Goal: Use online tool/utility

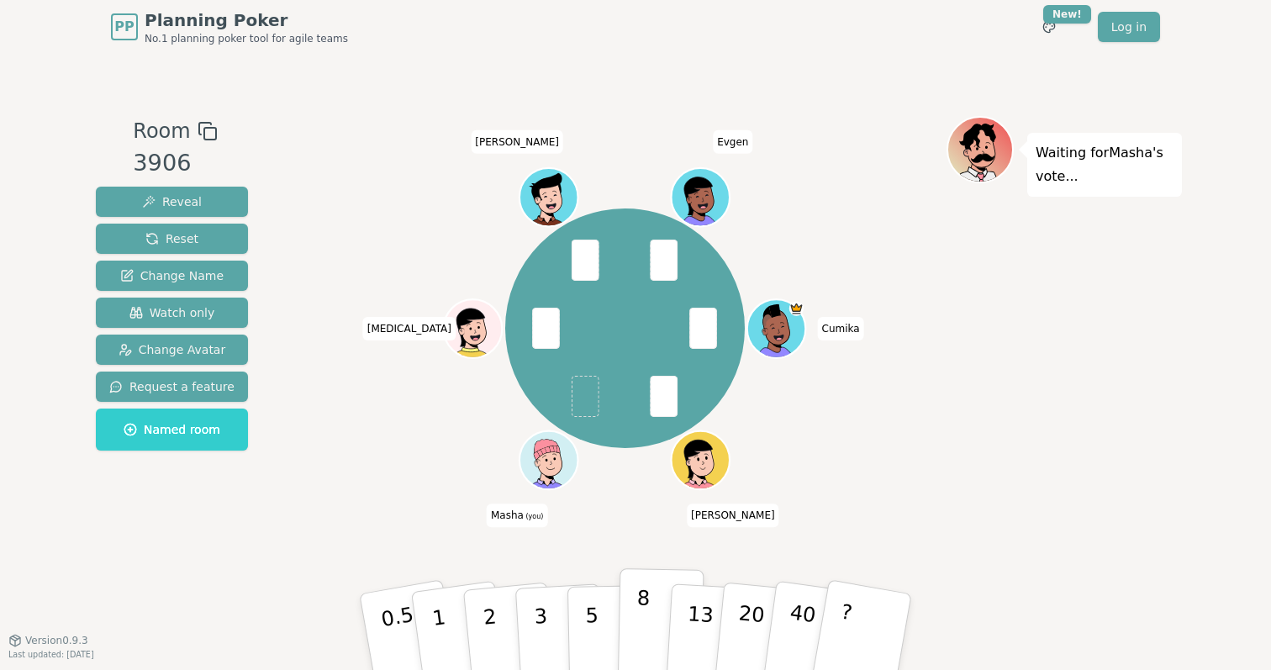
click at [646, 621] on p "8" at bounding box center [642, 631] width 14 height 91
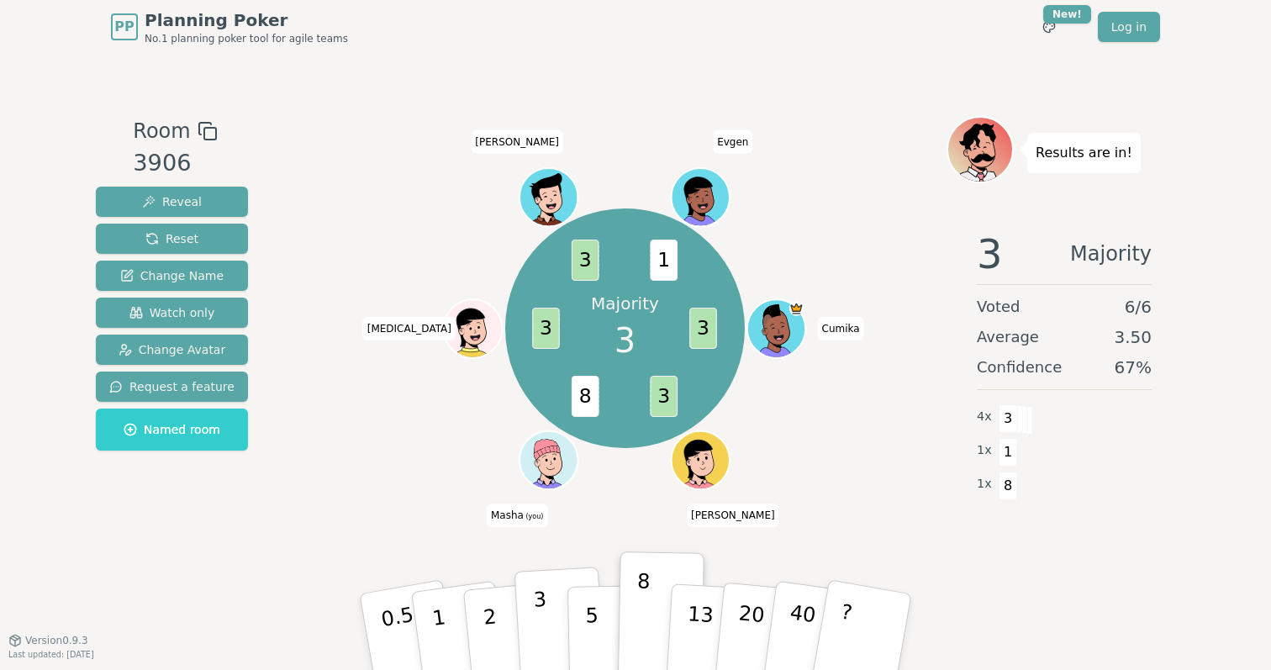
click at [549, 624] on button "3" at bounding box center [560, 632] width 92 height 131
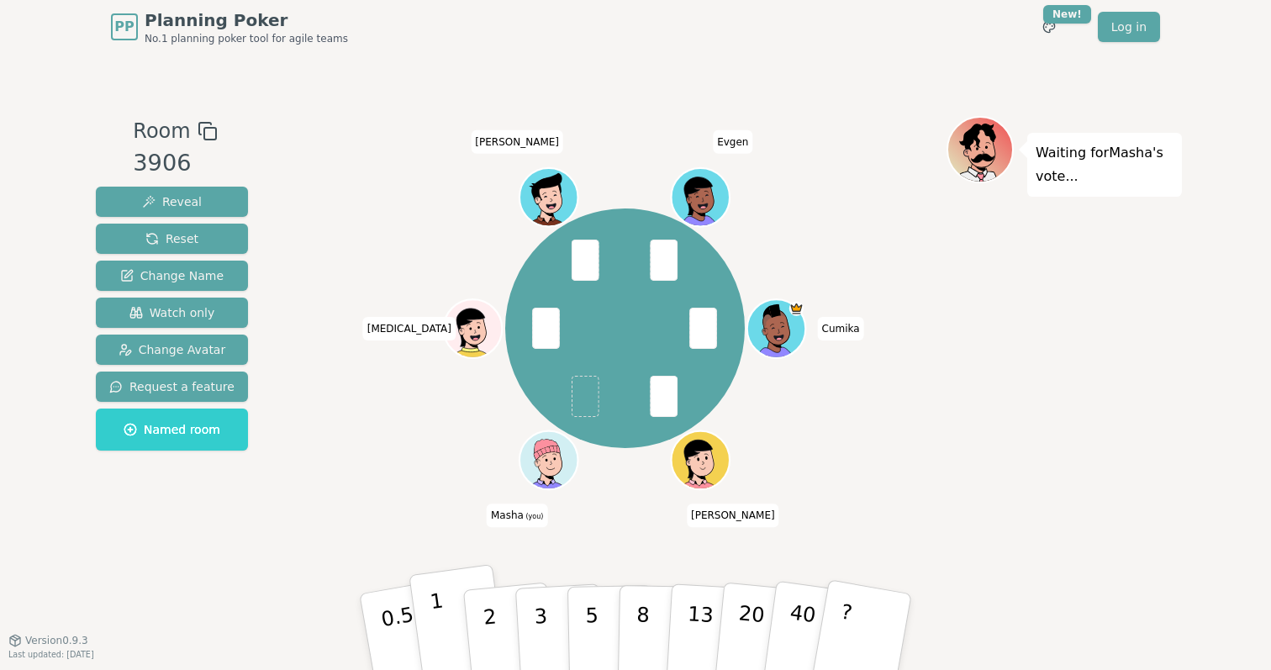
click at [453, 630] on button "1" at bounding box center [458, 632] width 100 height 136
click at [540, 625] on p "3" at bounding box center [542, 634] width 18 height 92
click at [544, 628] on p "3" at bounding box center [542, 634] width 18 height 92
click at [454, 635] on button "1" at bounding box center [458, 632] width 100 height 136
click at [547, 625] on button "3" at bounding box center [560, 632] width 92 height 131
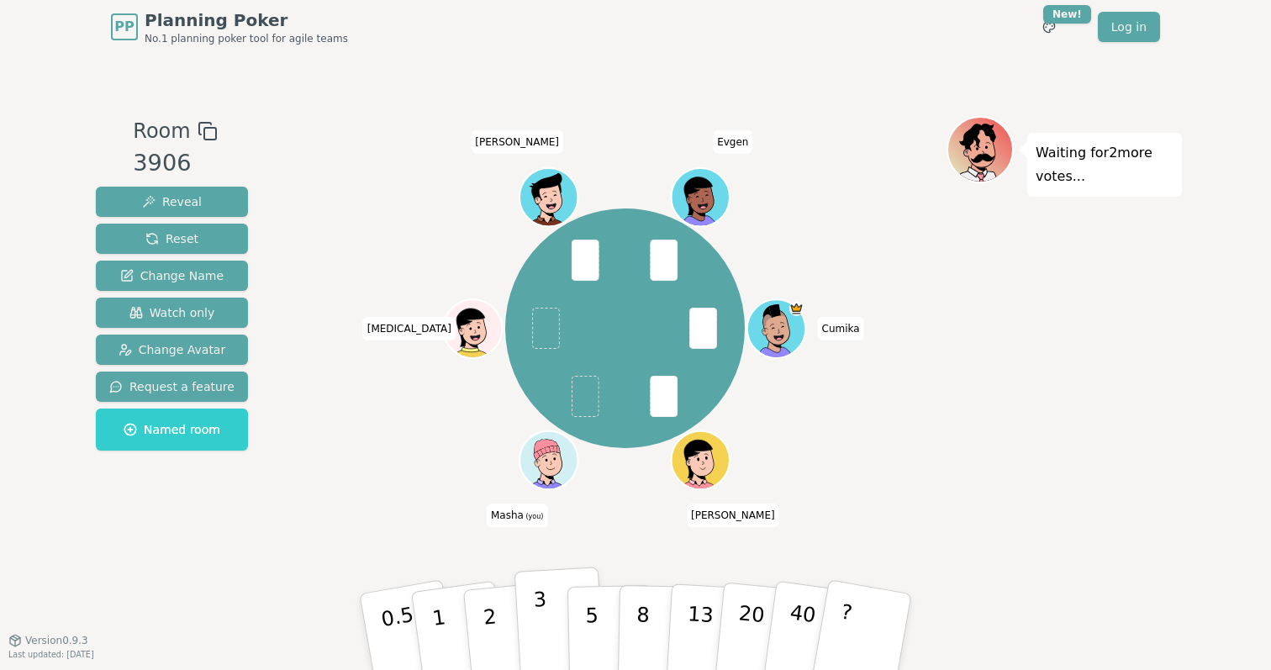
click at [537, 624] on p "3" at bounding box center [542, 634] width 18 height 92
